Goal: Information Seeking & Learning: Learn about a topic

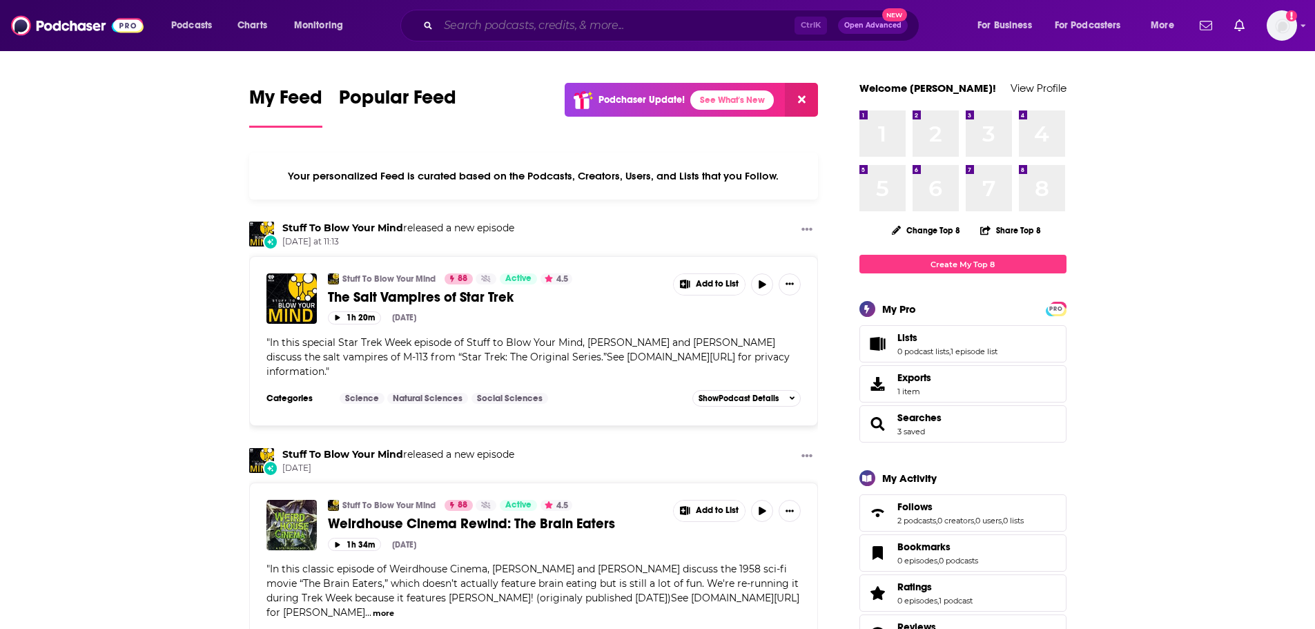
click at [586, 32] on input "Search podcasts, credits, & more..." at bounding box center [616, 26] width 356 height 22
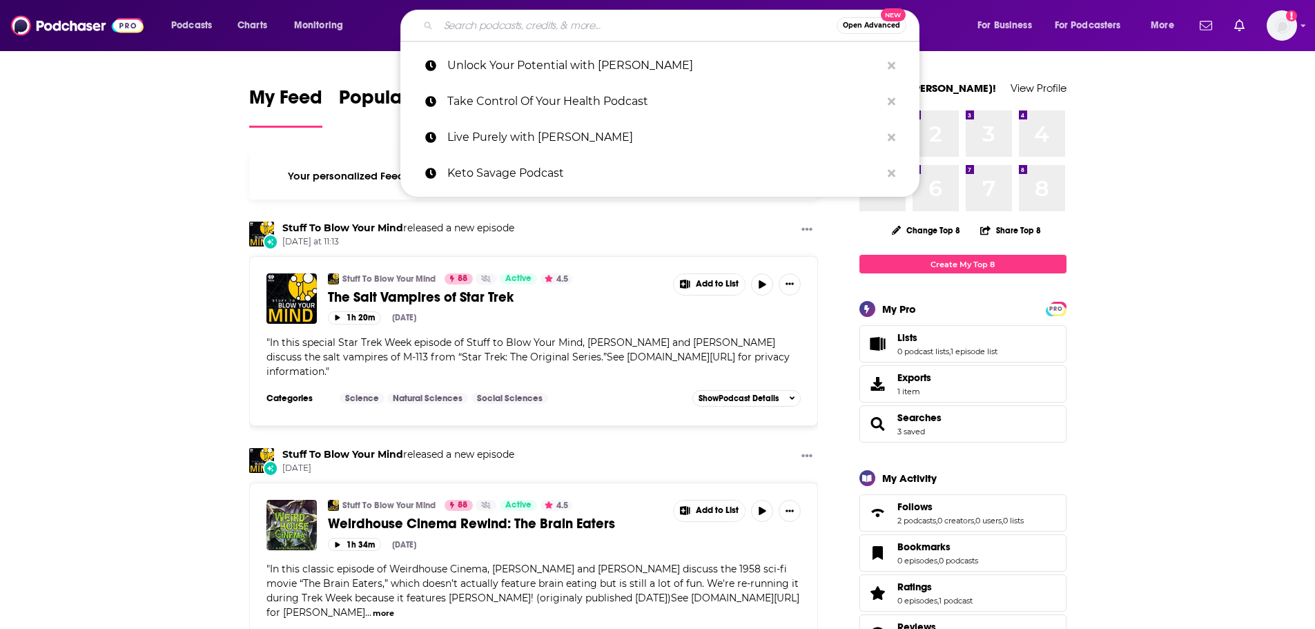
paste input "Future of Consumer Marketing"
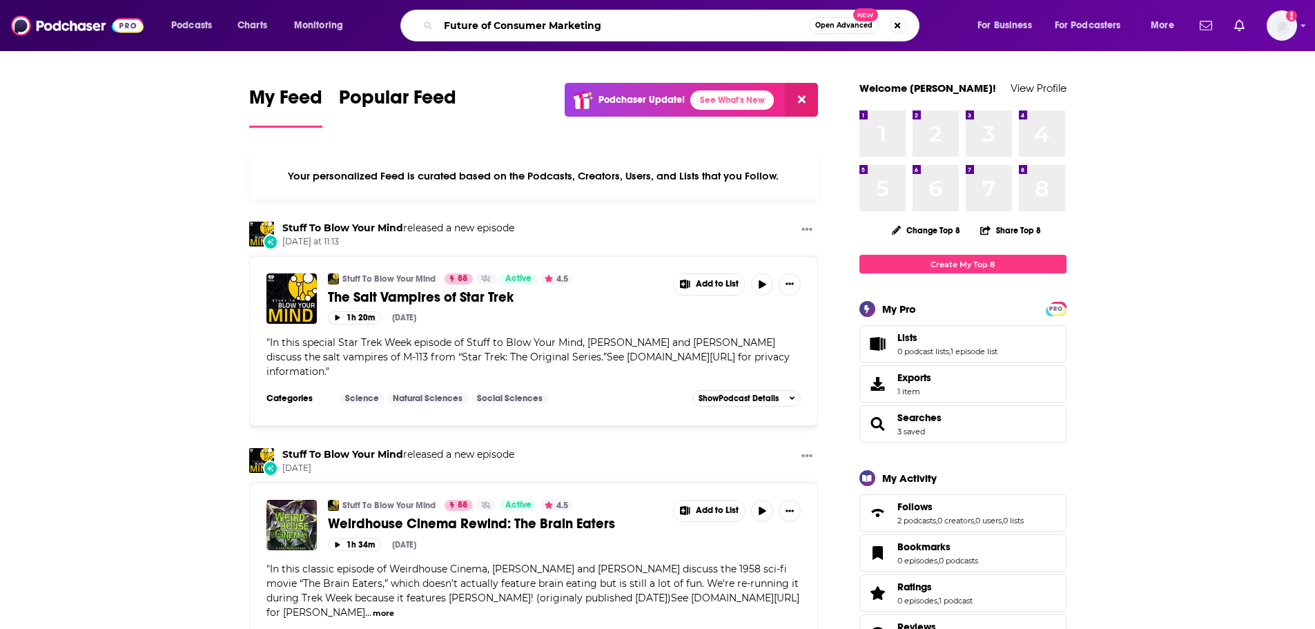
type input "Future of Consumer Marketing"
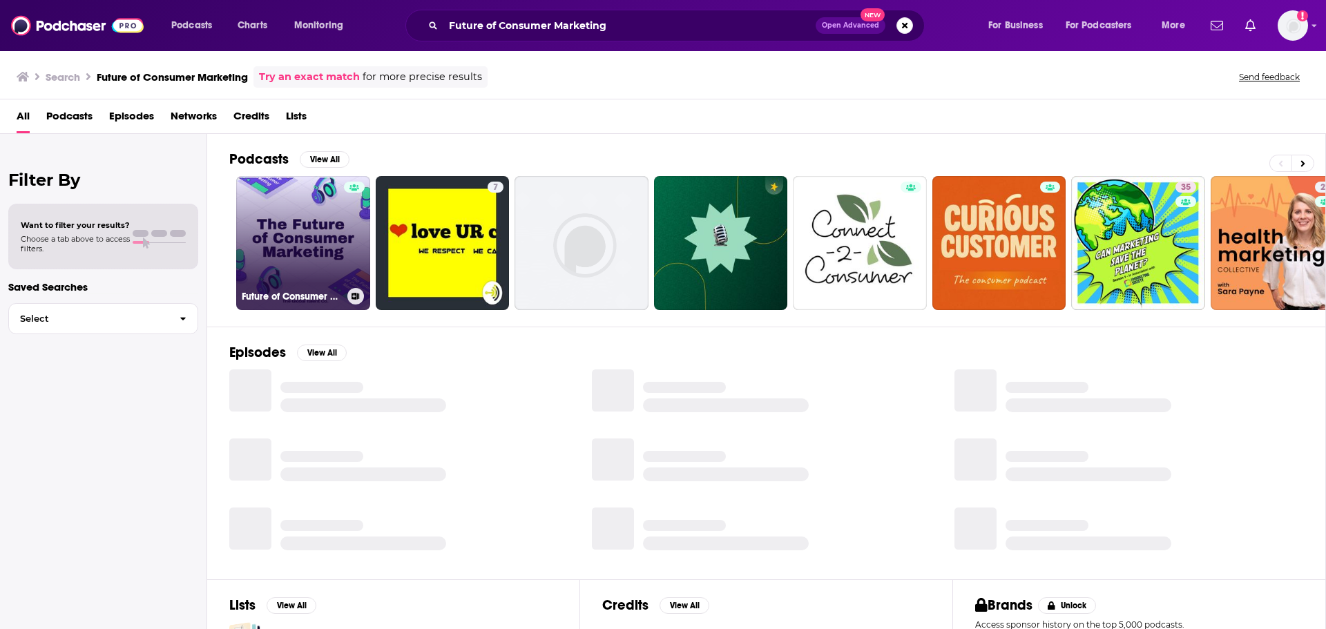
click at [299, 232] on link "Future of Consumer Marketing" at bounding box center [303, 243] width 134 height 134
